Goal: Find specific page/section: Find specific page/section

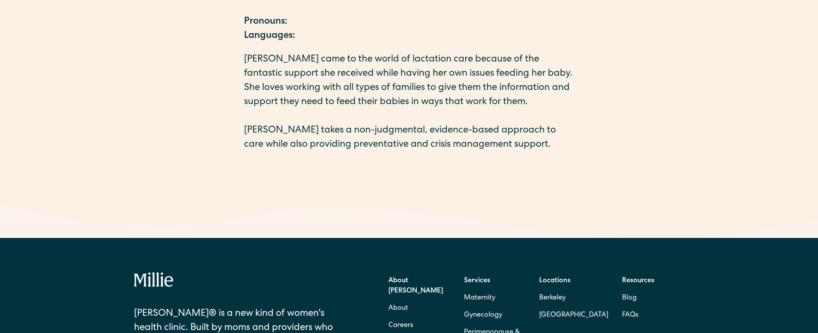
scroll to position [430, 0]
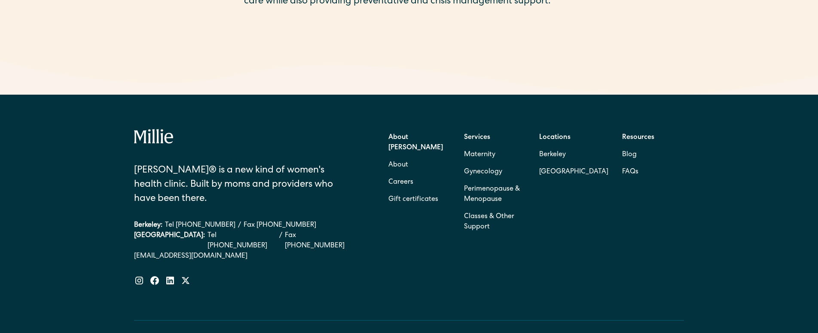
click at [560, 138] on strong "Locations" at bounding box center [554, 137] width 31 height 7
click at [559, 137] on strong "Locations" at bounding box center [554, 137] width 31 height 7
click at [341, 251] on link "[EMAIL_ADDRESS][DOMAIN_NAME]" at bounding box center [245, 256] width 222 height 10
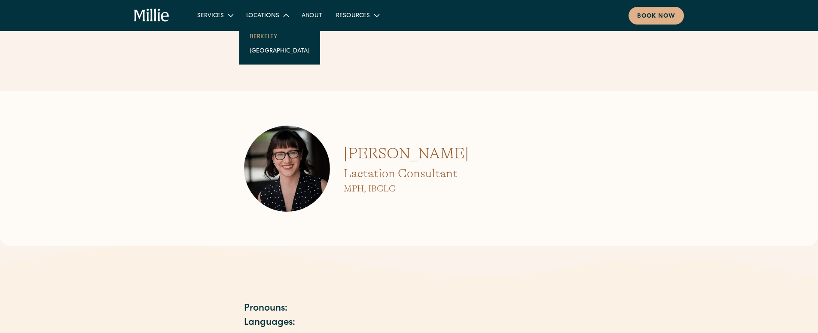
click at [275, 37] on link "Berkeley" at bounding box center [280, 36] width 74 height 14
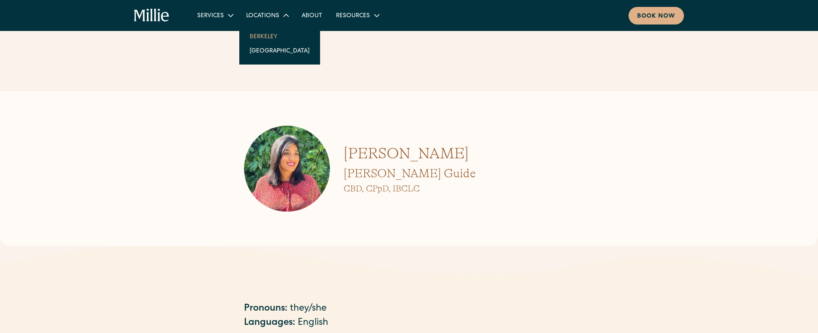
click at [269, 34] on link "Berkeley" at bounding box center [280, 36] width 74 height 14
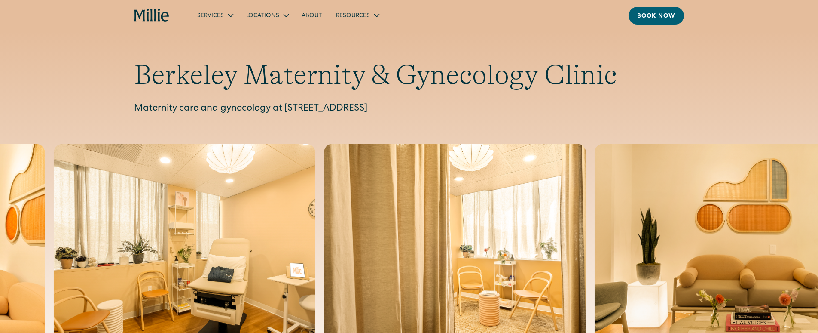
scroll to position [1472, 0]
